Goal: Check status: Check status

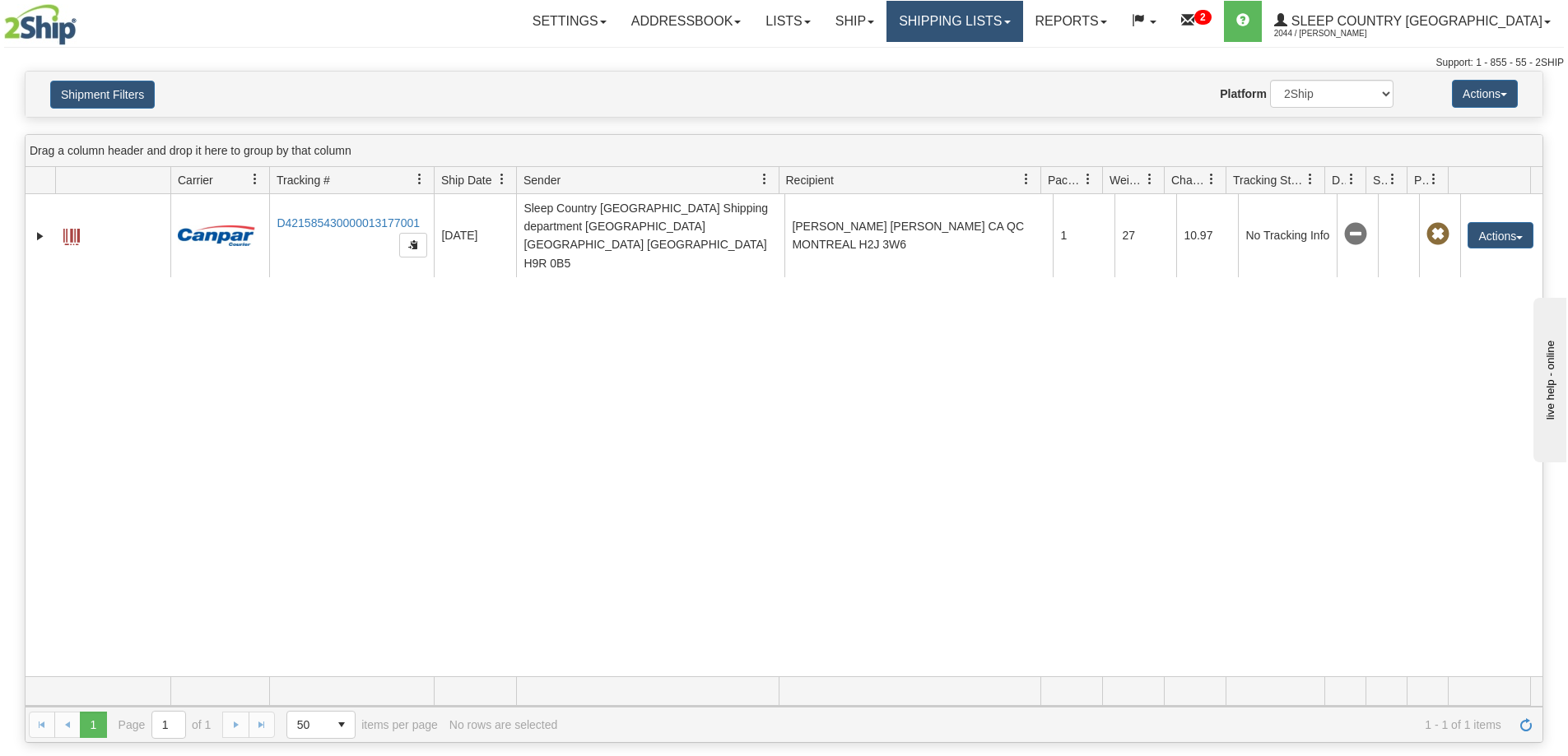
click at [1022, 30] on link "Shipping lists" at bounding box center [954, 21] width 136 height 41
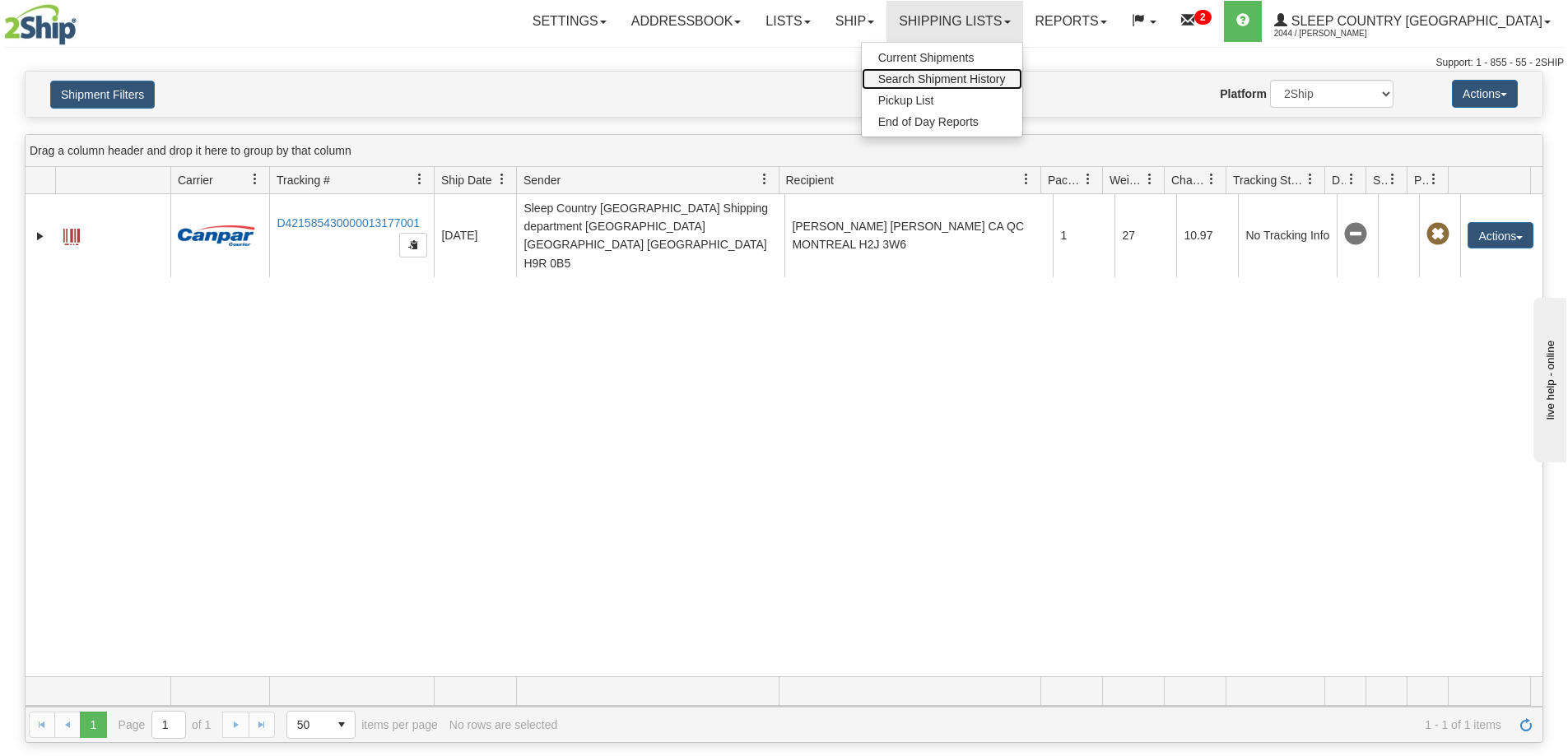
click at [1006, 80] on span "Search Shipment History" at bounding box center [942, 79] width 127 height 13
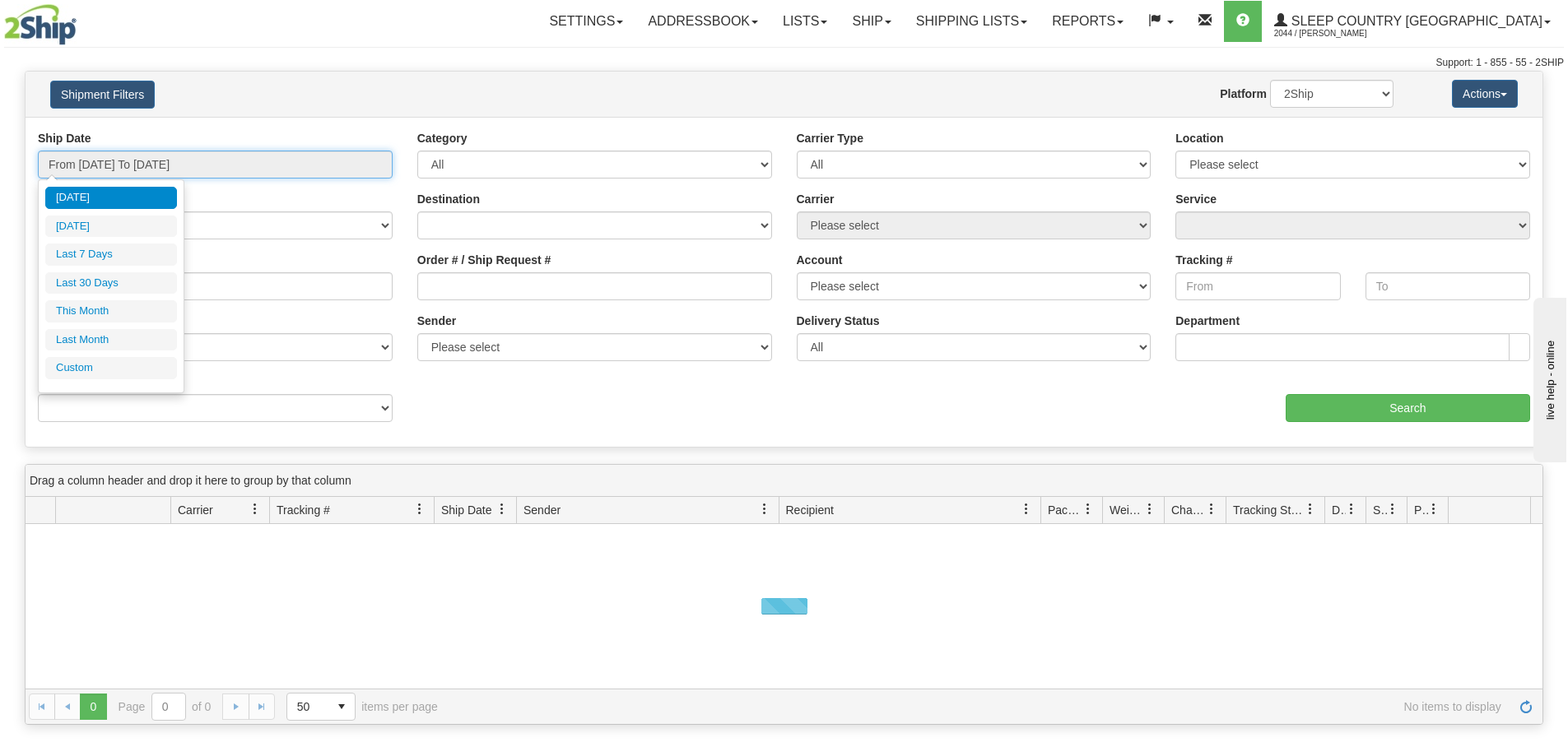
click at [91, 166] on input "From [DATE] To [DATE]" at bounding box center [215, 164] width 355 height 28
click at [92, 283] on li "Last 30 Days" at bounding box center [111, 283] width 132 height 22
type input "From [DATE] To [DATE]"
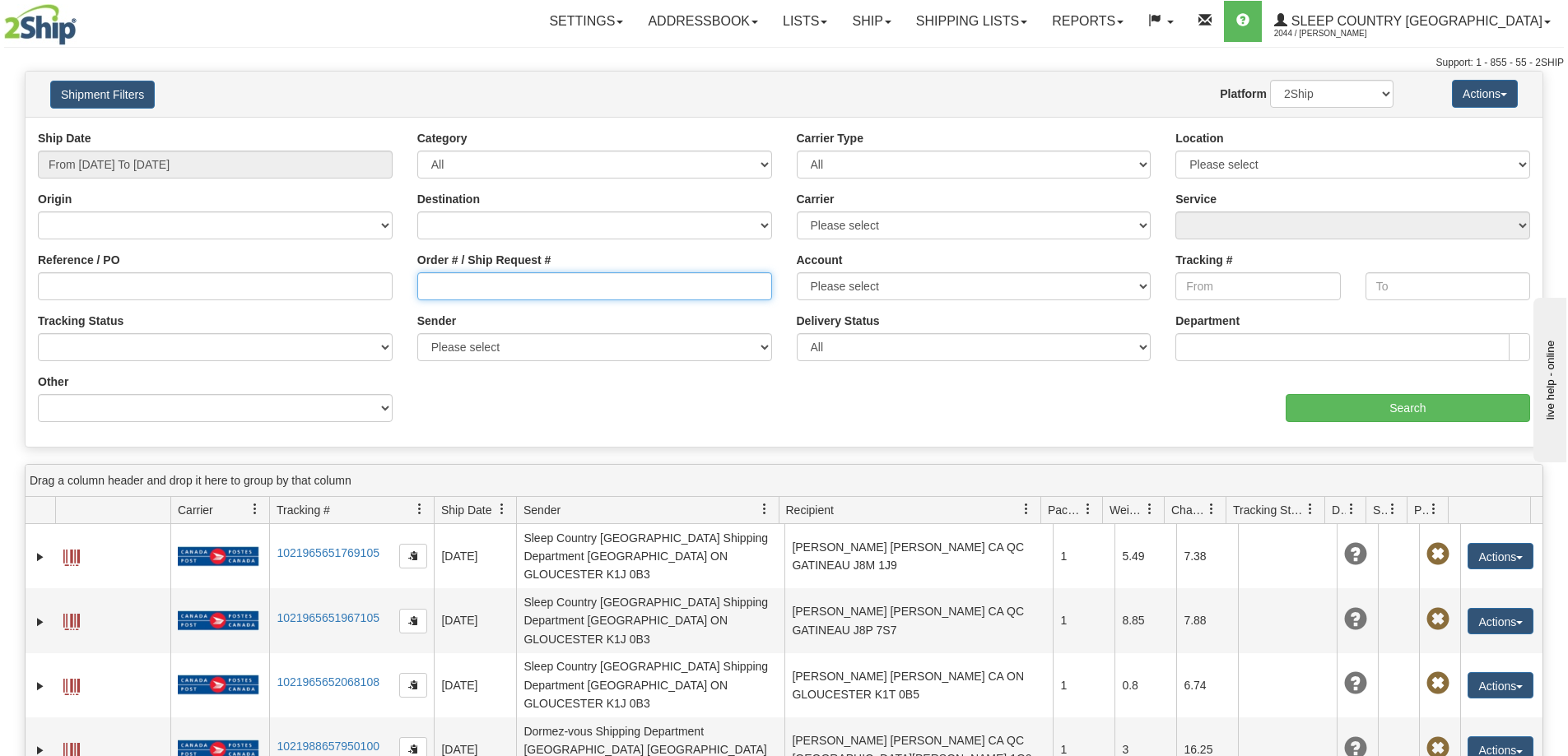
click at [474, 287] on input "Order # / Ship Request #" at bounding box center [595, 286] width 355 height 28
paste input "9000I007170"
type input "9000I007170"
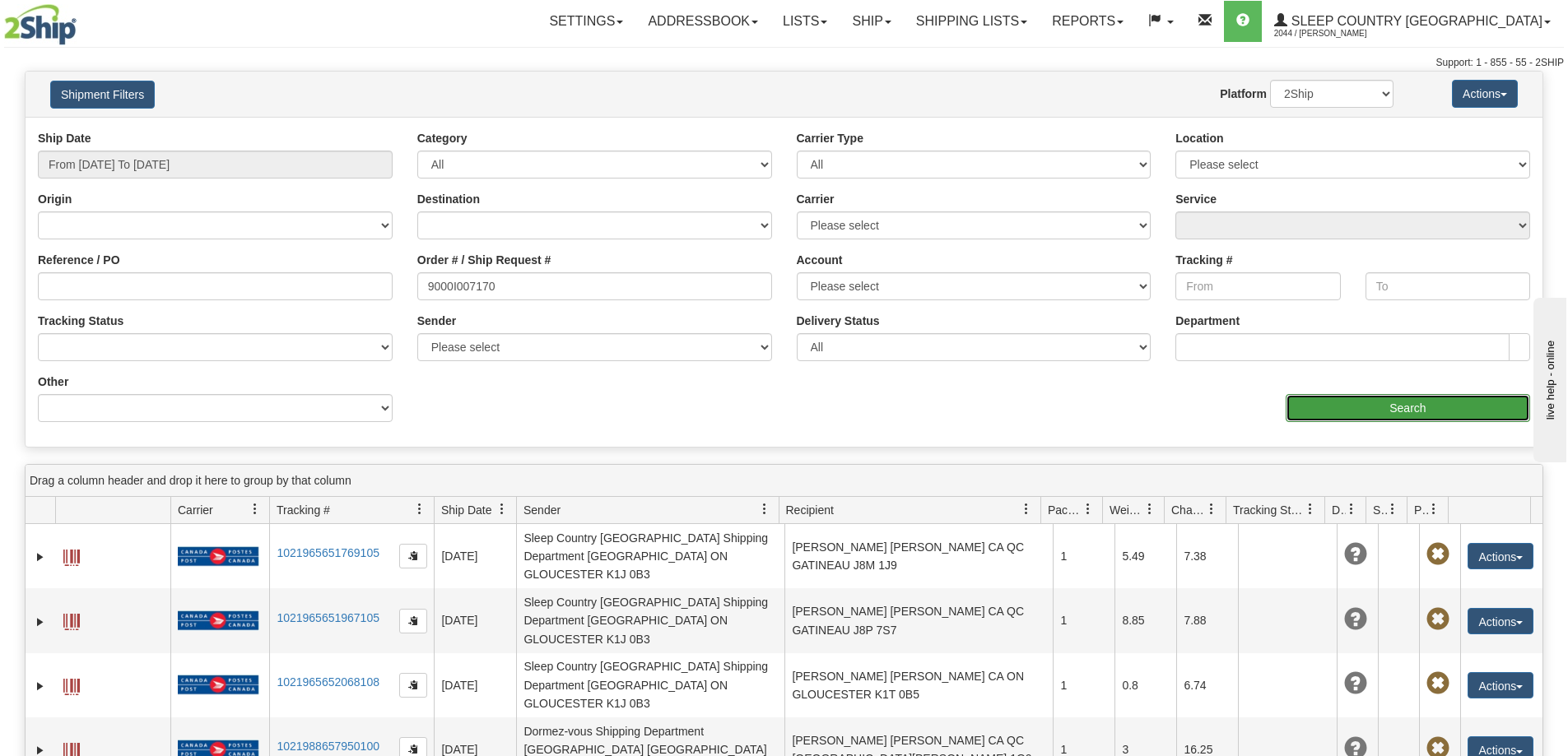
click at [1356, 400] on input "Search" at bounding box center [1409, 407] width 245 height 28
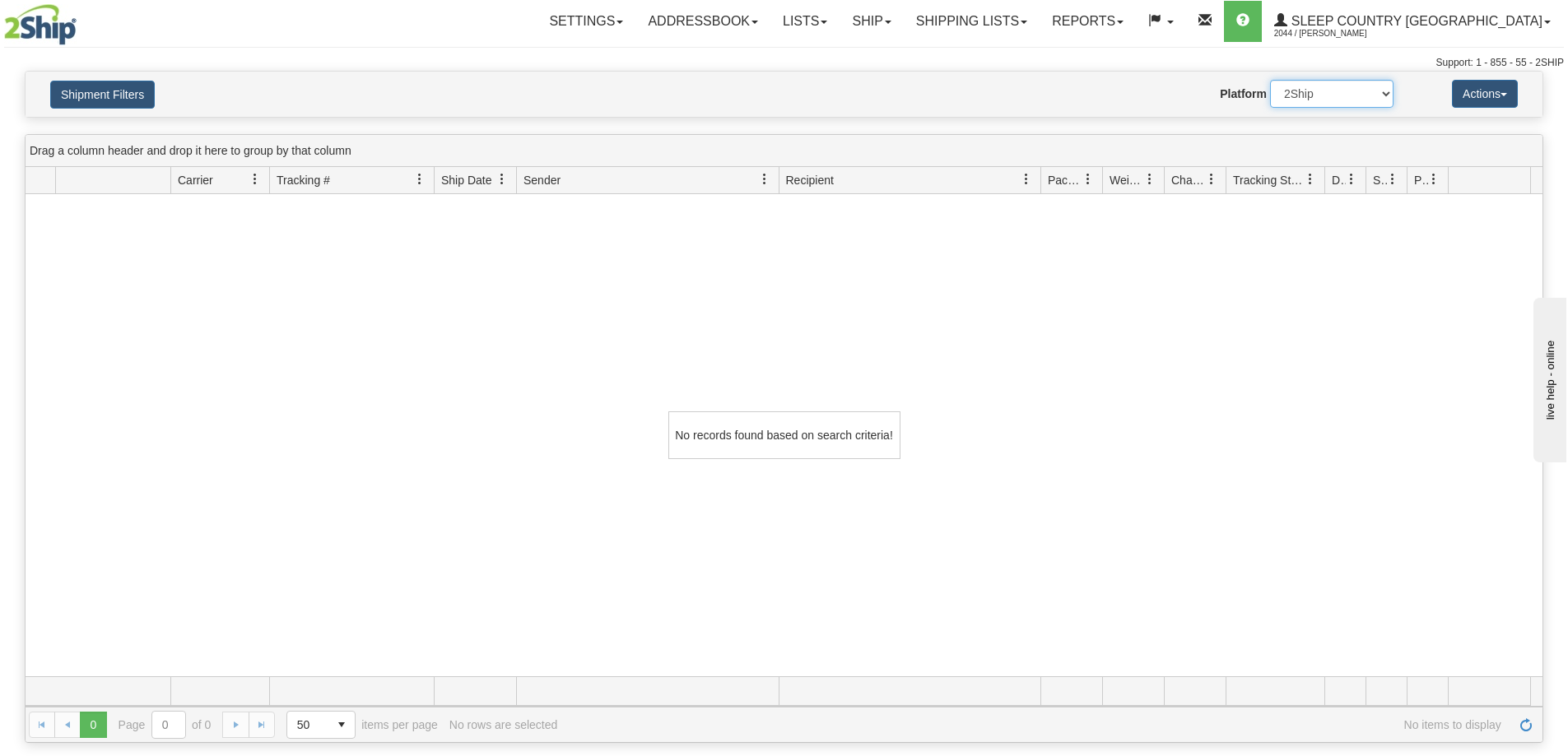
click at [1300, 90] on select "2Ship Imported" at bounding box center [1332, 93] width 123 height 28
select select "1"
click at [1270, 80] on select "2Ship Imported" at bounding box center [1332, 93] width 123 height 28
